Goal: Task Accomplishment & Management: Use online tool/utility

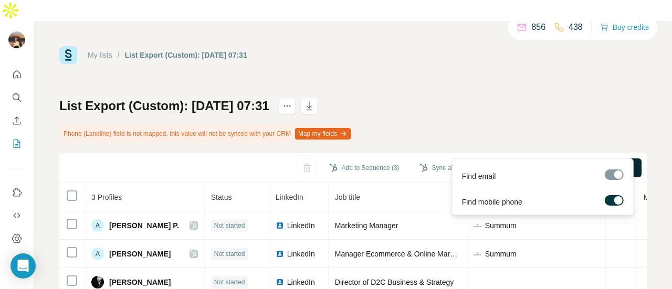
click at [544, 163] on span "Find all emails & mobiles (3)" at bounding box center [582, 168] width 92 height 11
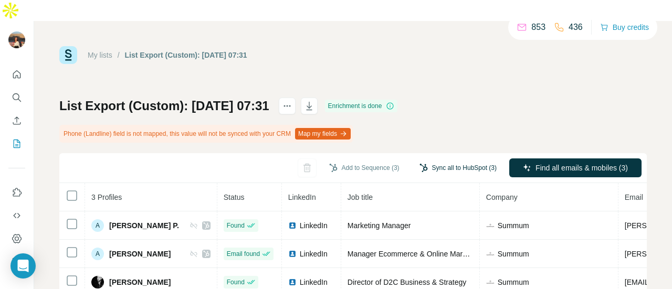
click at [432, 160] on button "Sync all to HubSpot (3)" at bounding box center [458, 168] width 92 height 16
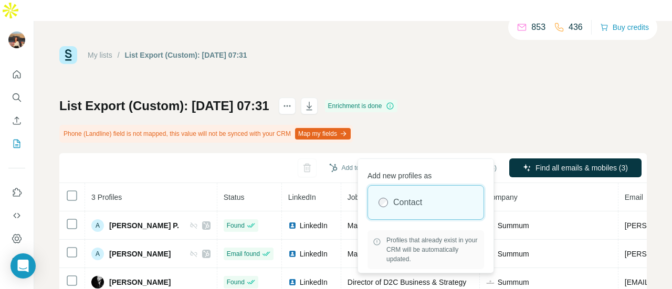
scroll to position [33, 0]
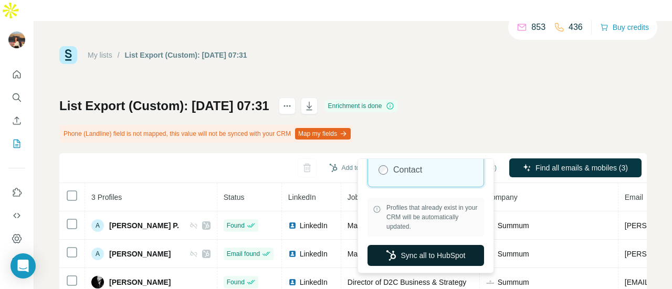
click at [408, 259] on button "Sync all to HubSpot" at bounding box center [426, 255] width 117 height 21
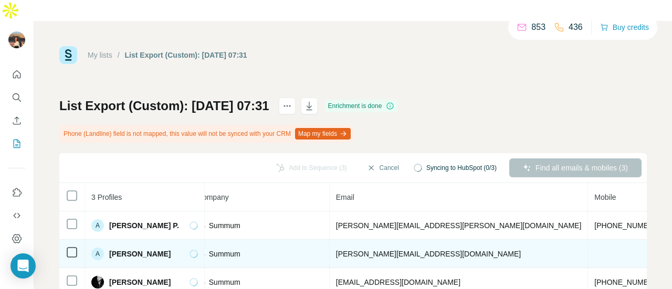
scroll to position [0, 277]
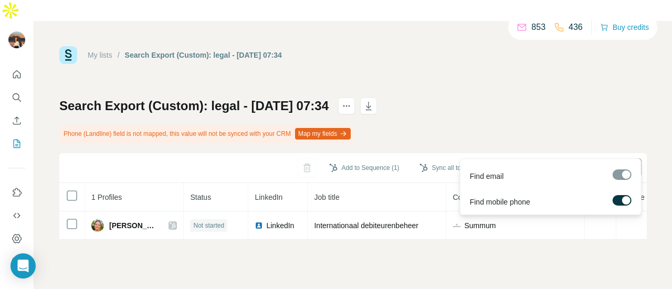
click at [538, 159] on button "Find all emails & mobiles (1)" at bounding box center [575, 168] width 132 height 19
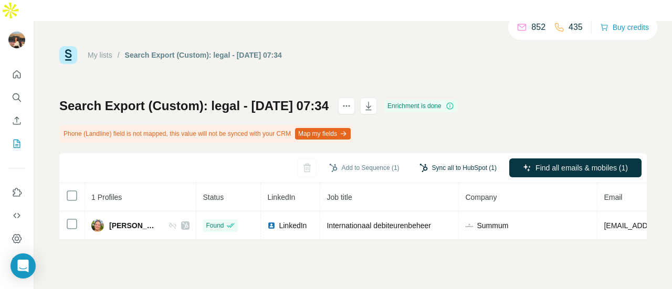
click at [440, 160] on button "Sync all to HubSpot (1)" at bounding box center [458, 168] width 92 height 16
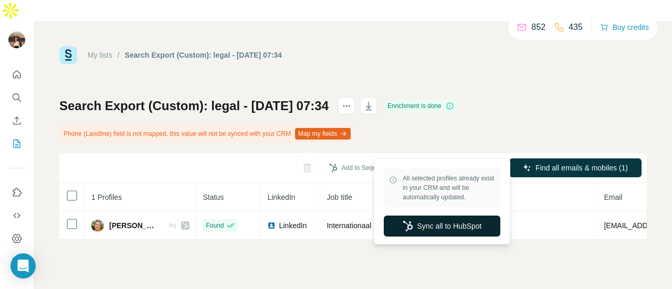
click at [428, 228] on button "Sync all to HubSpot" at bounding box center [442, 226] width 117 height 21
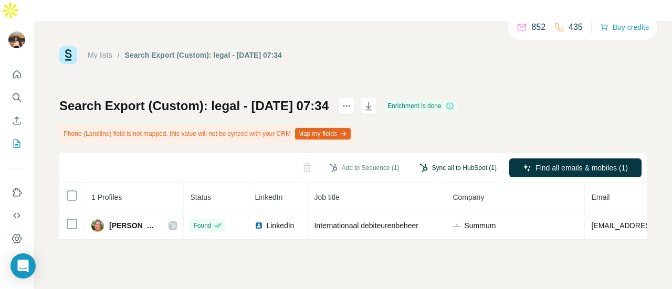
click at [445, 160] on button "Sync all to HubSpot (1)" at bounding box center [458, 168] width 92 height 16
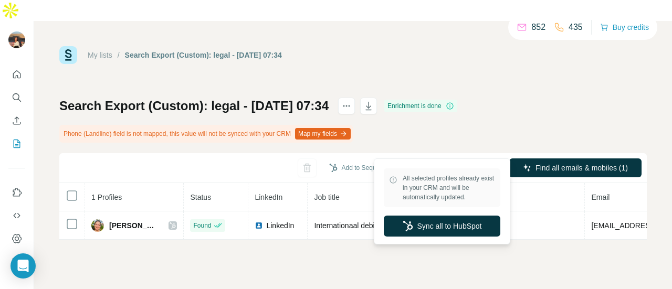
click at [444, 213] on div "All selected profiles already exist in your CRM and will be automatically updat…" at bounding box center [442, 201] width 131 height 81
click at [442, 222] on button "Sync all to HubSpot" at bounding box center [442, 226] width 117 height 21
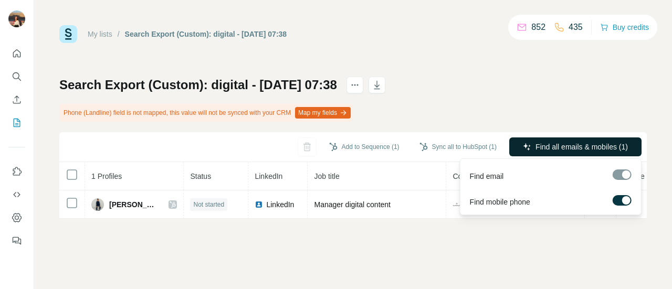
click at [536, 142] on span "Find all emails & mobiles (1)" at bounding box center [582, 147] width 92 height 11
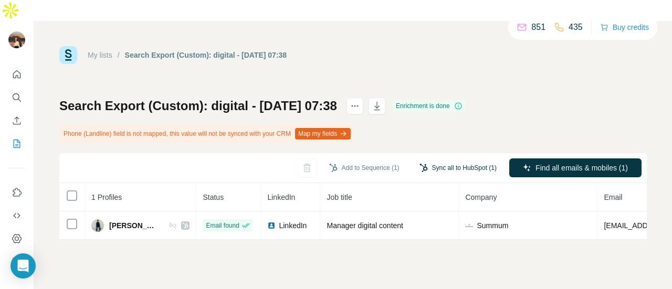
click at [462, 160] on button "Sync all to HubSpot (1)" at bounding box center [458, 168] width 92 height 16
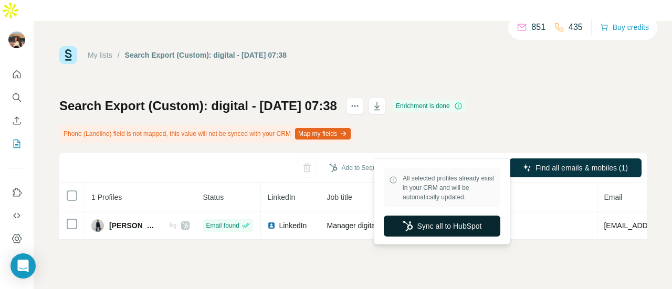
click at [444, 224] on button "Sync all to HubSpot" at bounding box center [442, 226] width 117 height 21
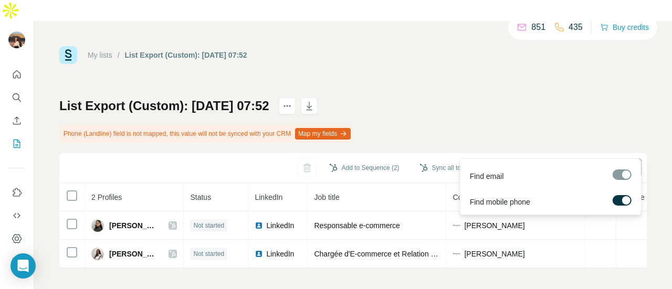
click at [538, 163] on span "Find all emails & mobiles (2)" at bounding box center [582, 168] width 92 height 11
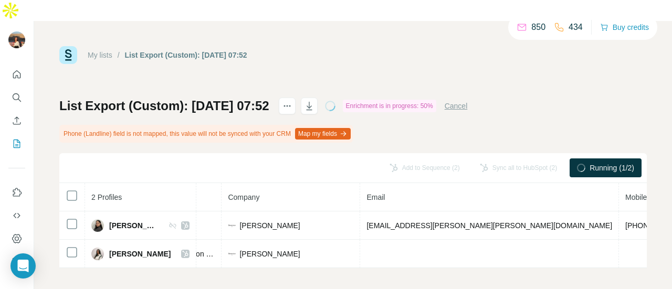
scroll to position [0, 241]
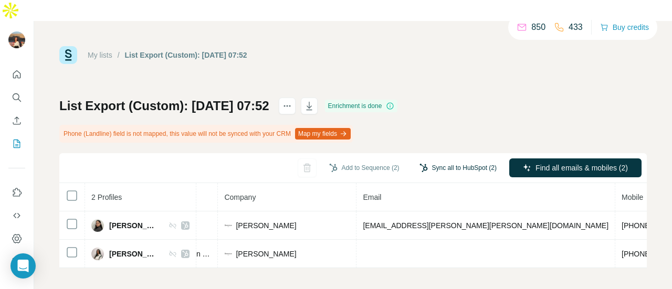
click at [462, 160] on button "Sync all to HubSpot (2)" at bounding box center [458, 168] width 92 height 16
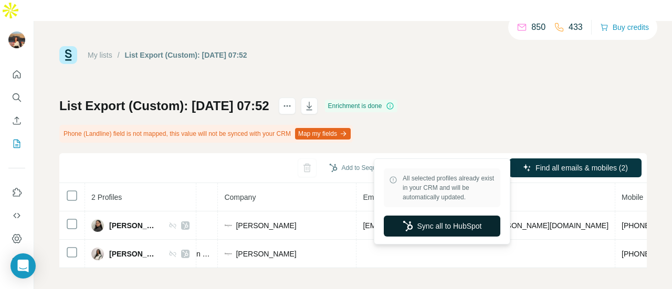
click at [444, 227] on button "Sync all to HubSpot" at bounding box center [442, 226] width 117 height 21
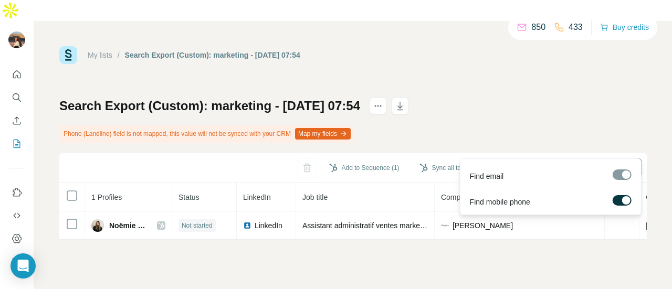
click at [547, 159] on div "Find all emails & mobiles (1)" at bounding box center [575, 169] width 132 height 21
click at [543, 163] on span "Find all emails & mobiles (1)" at bounding box center [582, 168] width 92 height 11
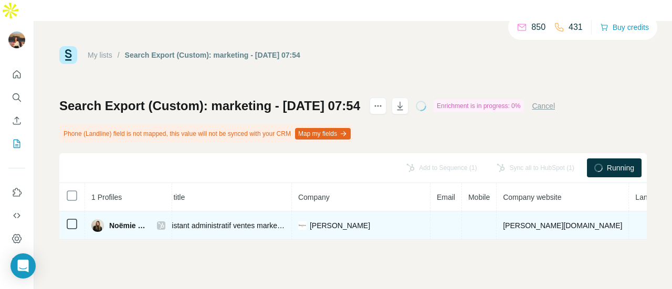
scroll to position [0, 153]
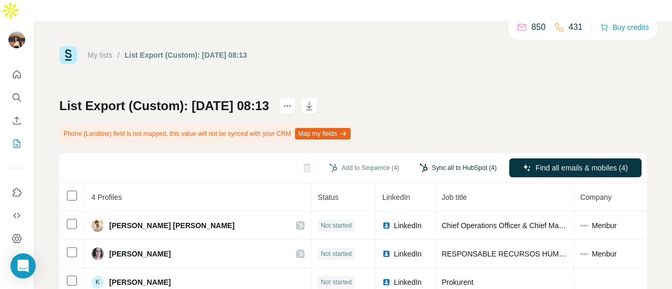
click at [458, 160] on button "Sync all to HubSpot (4)" at bounding box center [458, 168] width 92 height 16
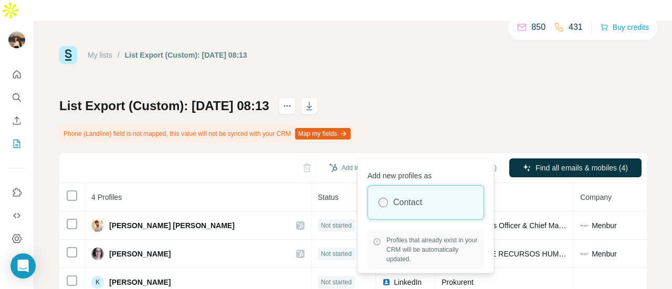
scroll to position [0, 149]
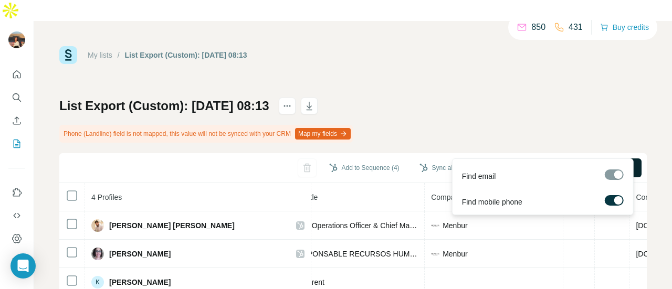
click at [550, 163] on span "Find all emails & mobiles (4)" at bounding box center [582, 168] width 92 height 11
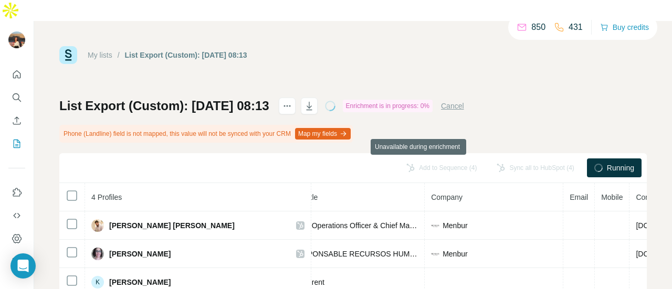
scroll to position [45, 0]
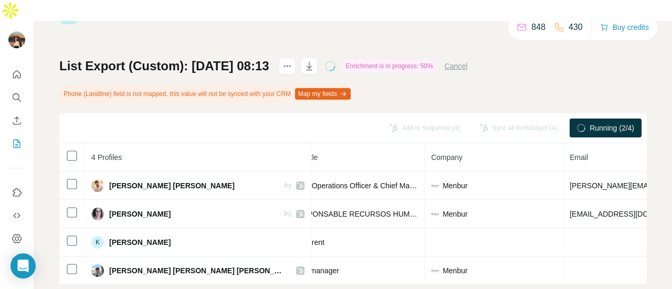
click at [663, 280] on div "My lists / List Export (Custom): [DATE] 08:13 848 430 Buy credits List Export (…" at bounding box center [353, 165] width 638 height 289
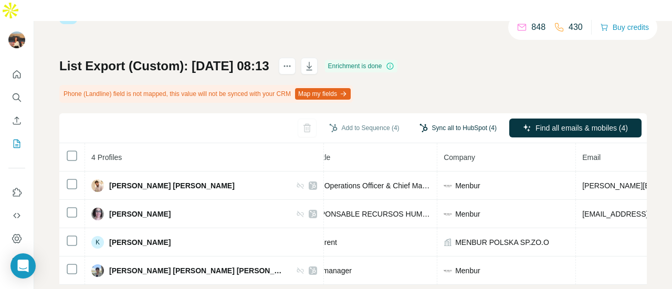
click at [450, 120] on button "Sync all to HubSpot (4)" at bounding box center [458, 128] width 92 height 16
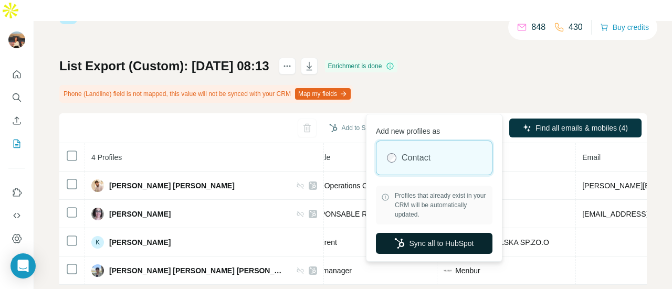
click at [449, 242] on button "Sync all to HubSpot" at bounding box center [434, 243] width 117 height 21
